Goal: Task Accomplishment & Management: Use online tool/utility

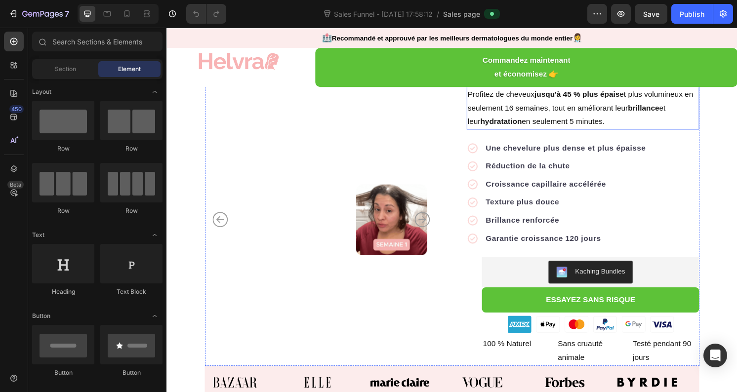
scroll to position [204, 0]
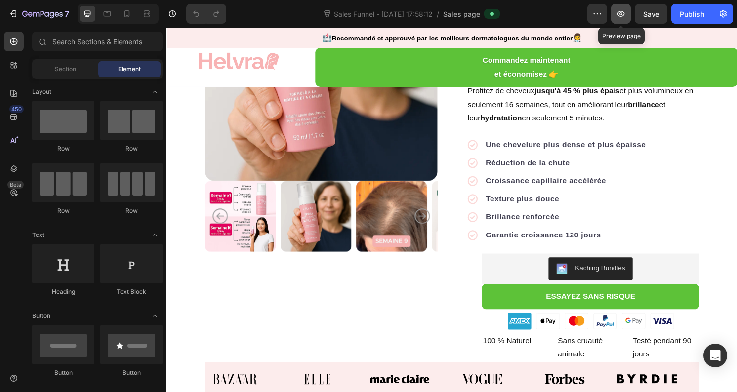
click at [619, 17] on icon "button" at bounding box center [621, 14] width 10 height 10
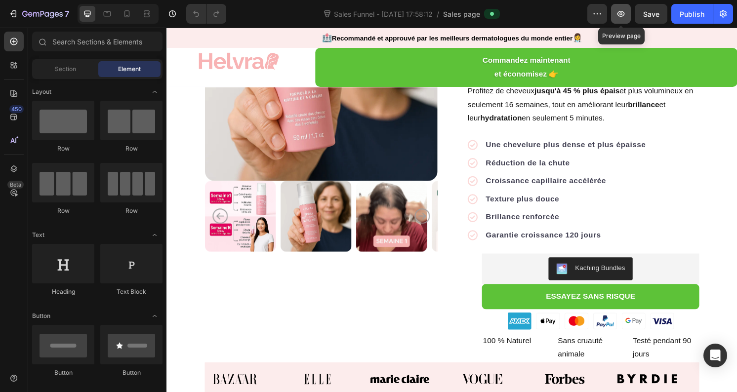
click at [624, 18] on icon "button" at bounding box center [621, 14] width 10 height 10
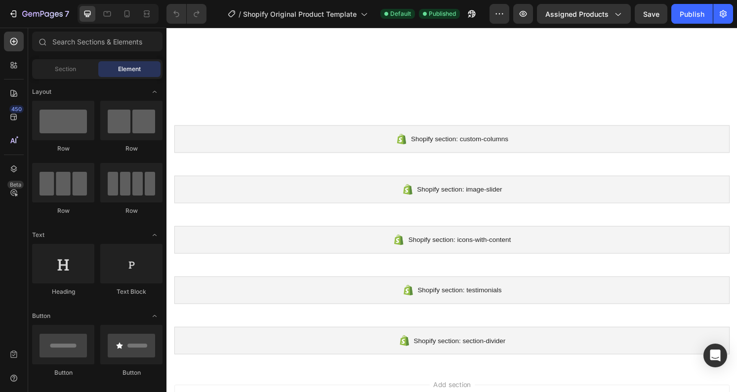
scroll to position [336, 0]
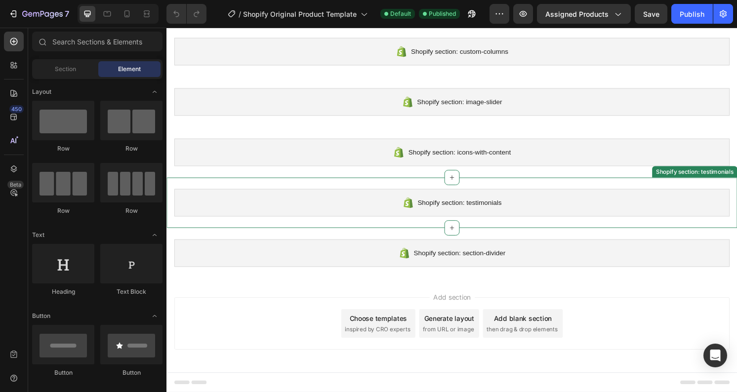
click at [552, 202] on div "Shopify section: testimonials" at bounding box center [462, 209] width 577 height 29
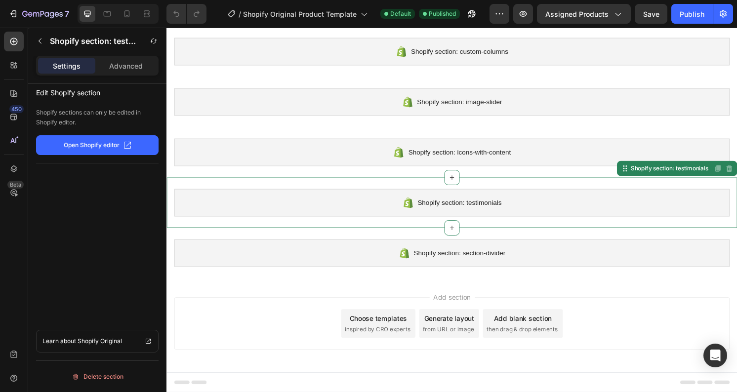
click at [110, 148] on p "Open Shopify editor" at bounding box center [92, 145] width 56 height 9
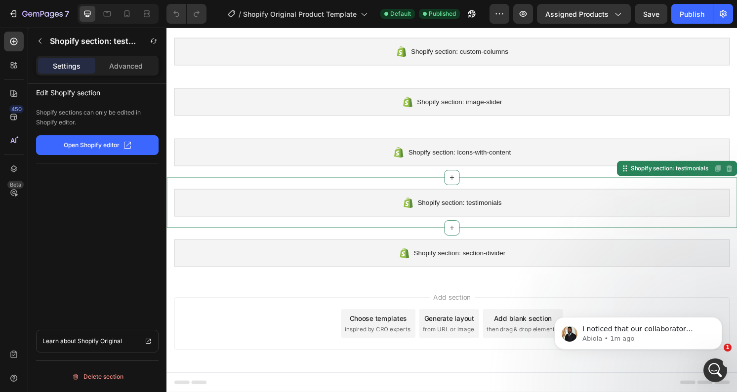
scroll to position [0, 0]
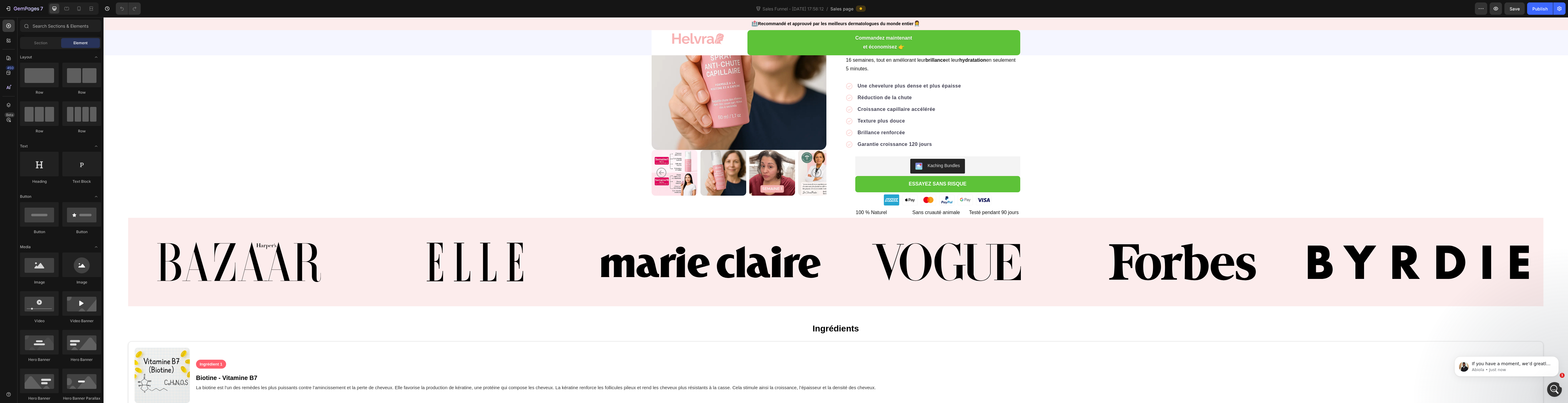
scroll to position [118, 0]
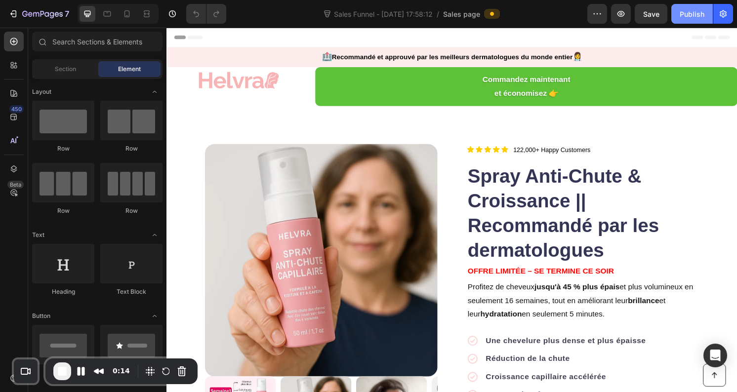
click at [698, 15] on div "Publish" at bounding box center [692, 14] width 25 height 10
click at [700, 16] on button "Publish" at bounding box center [693, 14] width 42 height 20
click at [684, 16] on button "Publish" at bounding box center [693, 14] width 42 height 20
click at [62, 372] on span "End Recording" at bounding box center [62, 372] width 12 height 12
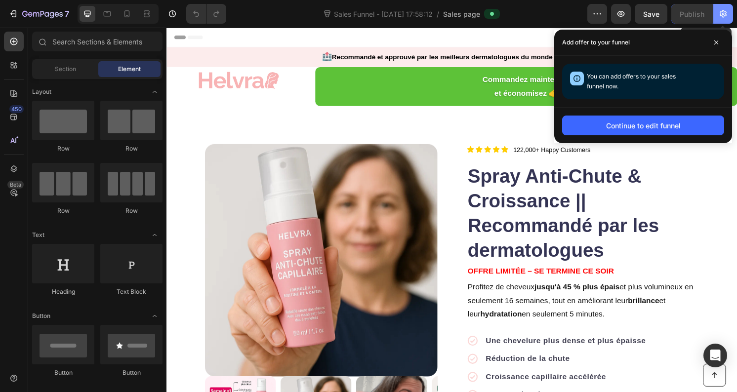
click at [724, 12] on icon "button" at bounding box center [723, 13] width 7 height 7
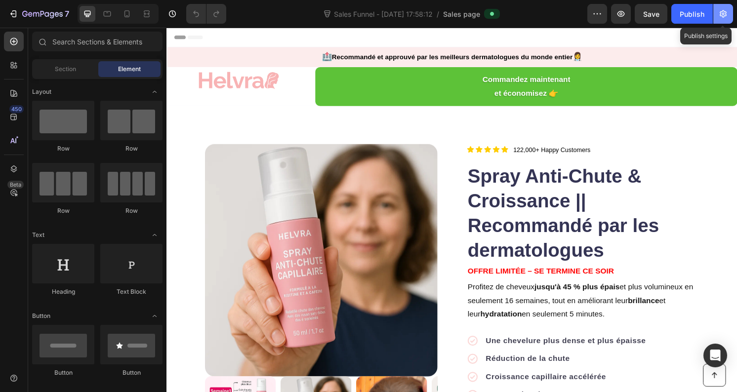
click at [724, 12] on icon "button" at bounding box center [724, 14] width 10 height 10
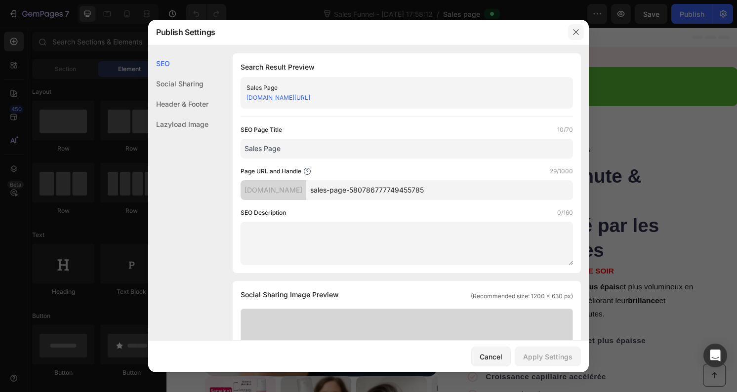
click at [576, 37] on button "button" at bounding box center [576, 32] width 16 height 16
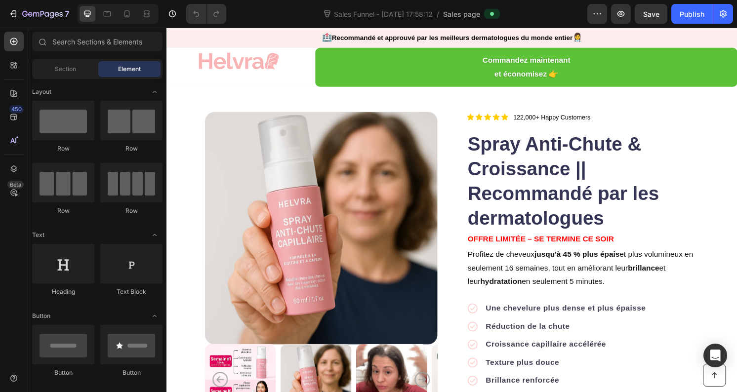
scroll to position [12, 0]
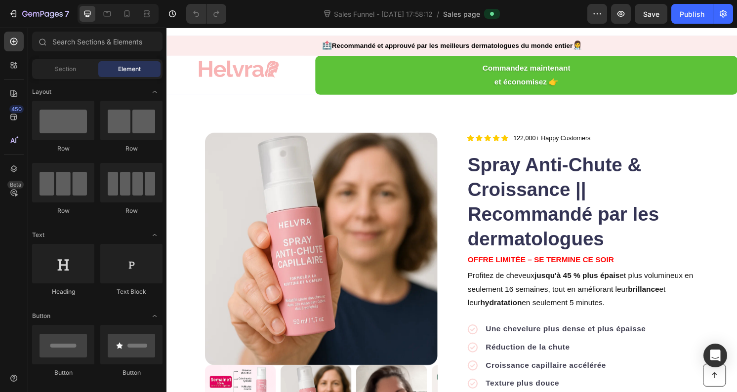
click at [585, 10] on div "Sales Funnel - Aug 20, 17:58:12 / Sales page" at bounding box center [410, 14] width 353 height 20
click at [591, 12] on button "button" at bounding box center [598, 14] width 20 height 20
click at [564, 15] on div "Sales Funnel - Aug 20, 17:58:12 / Sales page" at bounding box center [410, 14] width 353 height 20
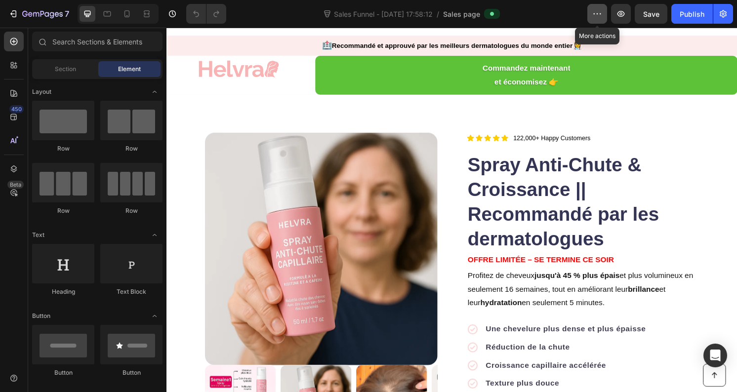
click at [596, 12] on icon "button" at bounding box center [598, 14] width 10 height 10
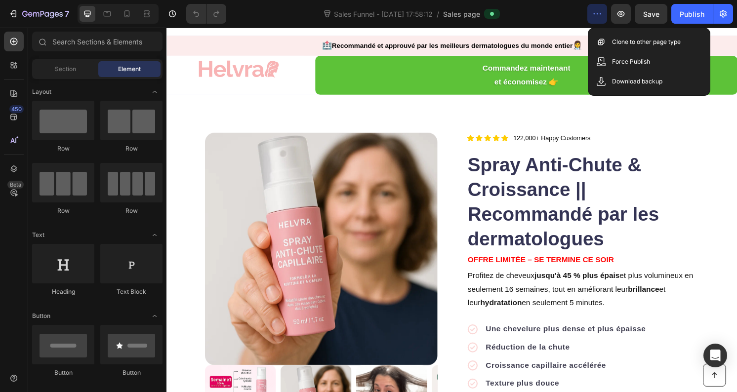
click at [562, 15] on div "Sales Funnel - Aug 20, 17:58:12 / Sales page" at bounding box center [410, 14] width 353 height 20
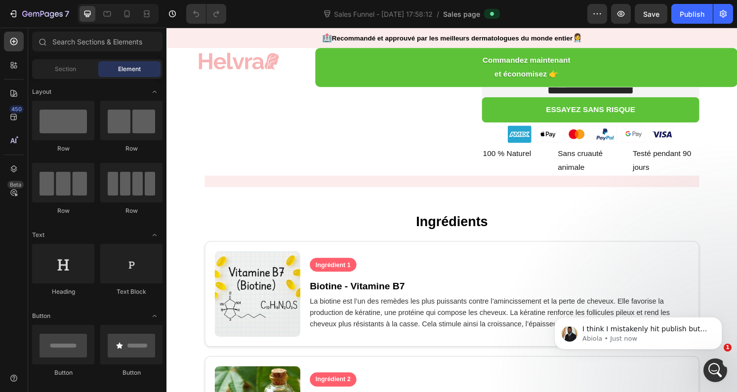
scroll to position [410, 0]
